Goal: Information Seeking & Learning: Learn about a topic

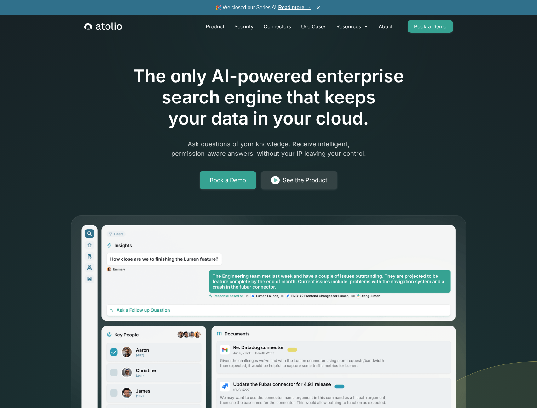
click at [54, 200] on div "The only AI-powered enterprise search engine that keeps your data in your cloud…" at bounding box center [268, 215] width 537 height 431
click at [292, 8] on link "Read more →" at bounding box center [295, 7] width 32 height 5
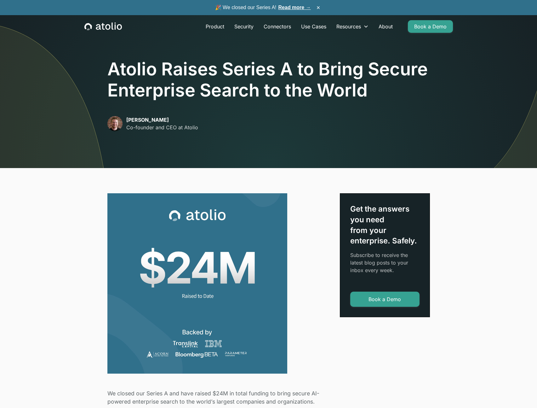
scroll to position [96, 0]
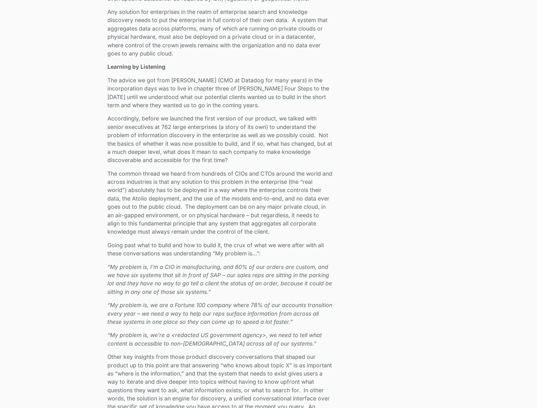
scroll to position [645, 0]
